Goal: Use online tool/utility: Utilize a website feature to perform a specific function

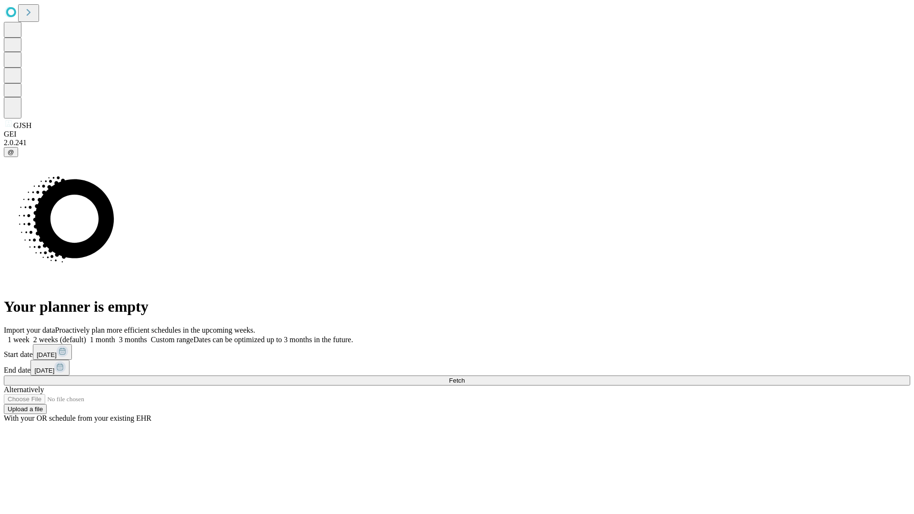
click at [464, 377] on span "Fetch" at bounding box center [457, 380] width 16 height 7
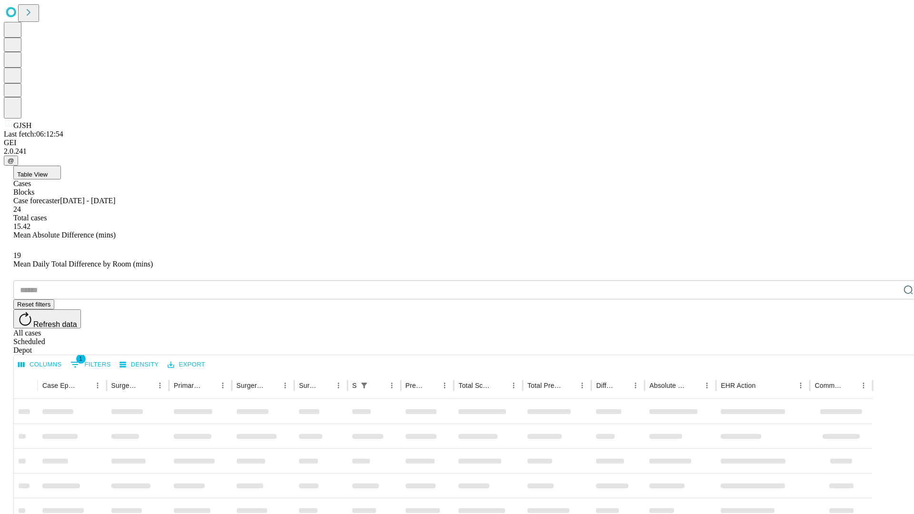
click at [889, 346] on div "Depot" at bounding box center [466, 350] width 906 height 9
